Goal: Task Accomplishment & Management: Complete application form

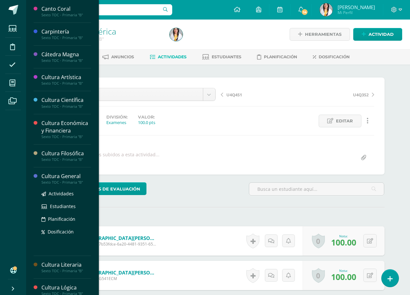
click at [68, 177] on div "Cultura General" at bounding box center [66, 176] width 50 height 7
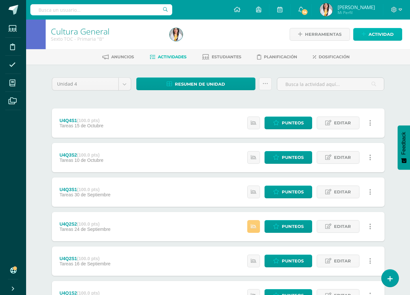
click at [388, 33] on span "Actividad" at bounding box center [380, 34] width 25 height 12
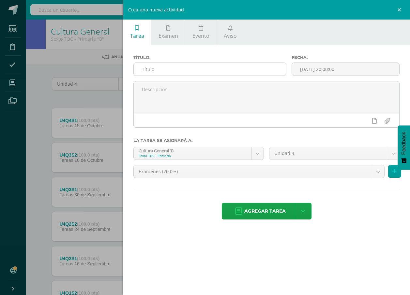
click at [251, 65] on input "text" at bounding box center [210, 69] width 152 height 13
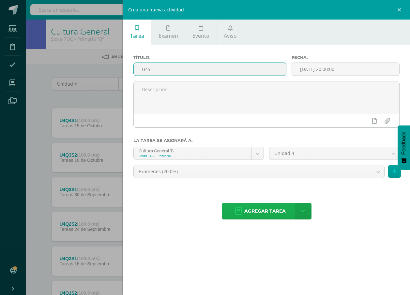
type input "U4SE"
click at [249, 205] on span "Agregar tarea" at bounding box center [264, 211] width 41 height 16
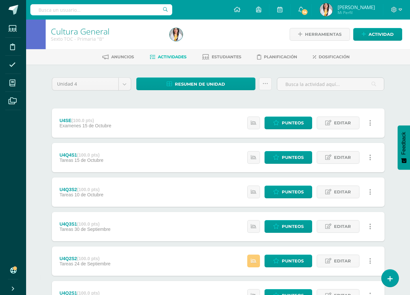
click at [295, 116] on div "Estatus de Actividad: 5 Estudiantes sin calificar 0 Estudiantes con cero Media …" at bounding box center [310, 122] width 147 height 29
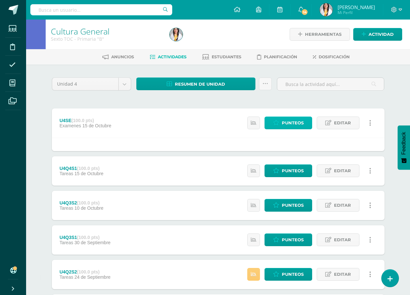
click at [294, 120] on span "Punteos" at bounding box center [293, 123] width 22 height 12
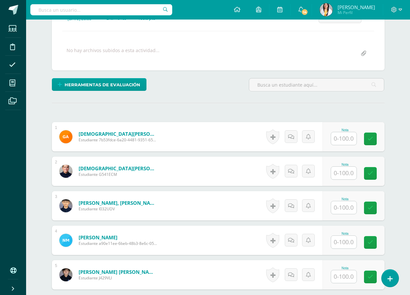
scroll to position [169, 0]
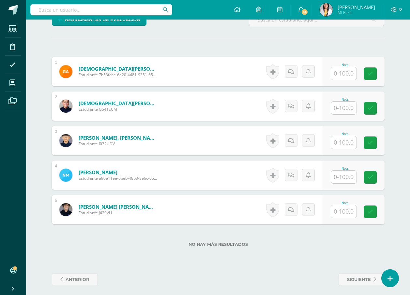
click at [349, 144] on input "text" at bounding box center [343, 142] width 25 height 13
type input "65"
